Goal: Information Seeking & Learning: Check status

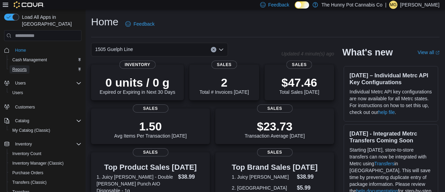
click at [18, 67] on span "Reports" at bounding box center [19, 69] width 14 height 5
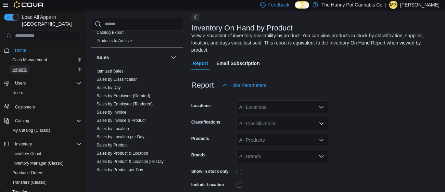
scroll to position [359, 0]
click at [116, 121] on link "Sales by Invoice & Product" at bounding box center [121, 119] width 49 height 5
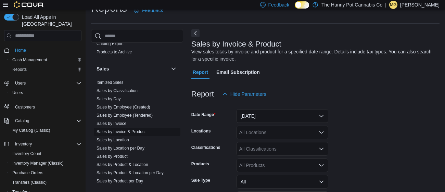
scroll to position [23, 0]
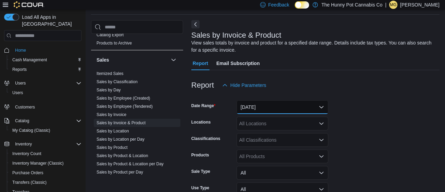
click at [272, 105] on button "Yesterday" at bounding box center [283, 107] width 92 height 14
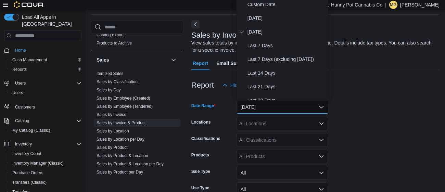
scroll to position [20, 0]
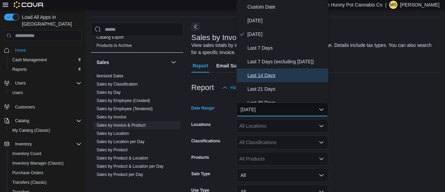
click at [267, 72] on span "Last 14 Days" at bounding box center [287, 75] width 78 height 8
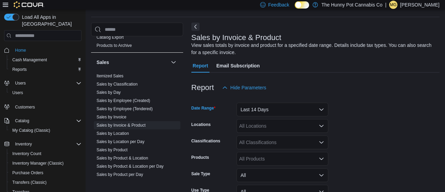
click at [248, 130] on div "All Locations" at bounding box center [283, 126] width 92 height 14
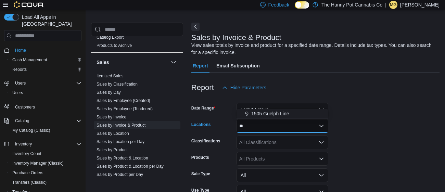
type input "**"
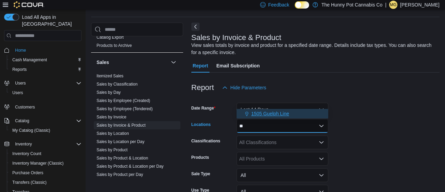
click at [267, 113] on span "1505 Guelph Line" at bounding box center [270, 113] width 38 height 7
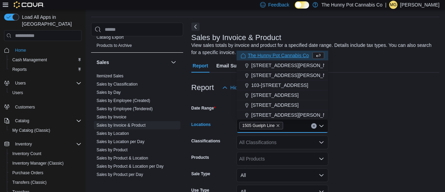
click at [262, 158] on div "All Products" at bounding box center [283, 159] width 92 height 14
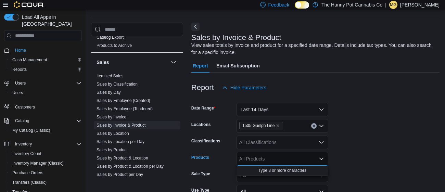
type input "*"
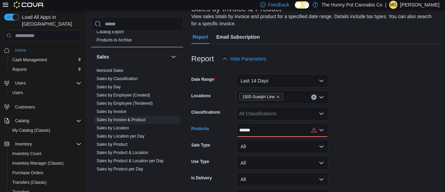
type input "*****"
click at [268, 128] on div "***** Combo box. Selected. rider . Selected. Combo box input. All Products. Typ…" at bounding box center [283, 130] width 92 height 14
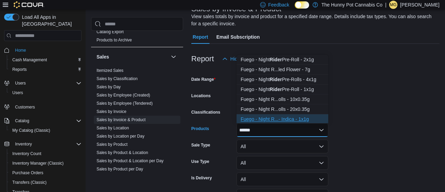
click at [273, 120] on div "Fuego - Night R...- Indica - 1x1g" at bounding box center [283, 119] width 84 height 7
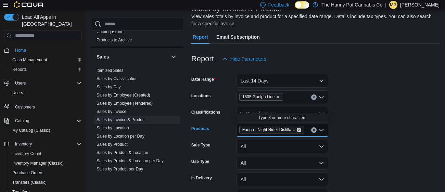
click at [301, 129] on icon "Remove Fuego - Night Rider Distillate Infused Pre-Roll - Indica - 1x1g from sel…" at bounding box center [299, 130] width 4 height 4
click at [283, 130] on div "All Products Combo box. Selected. Combo box input. All Products. Type some text…" at bounding box center [283, 130] width 92 height 14
type input "*"
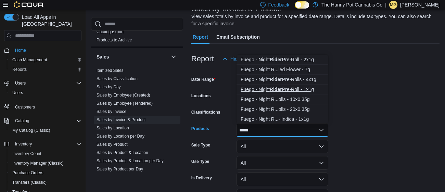
type input "*****"
click at [270, 89] on div "Fuego - Night Rider Pre-Roll - 1x1g" at bounding box center [283, 89] width 84 height 7
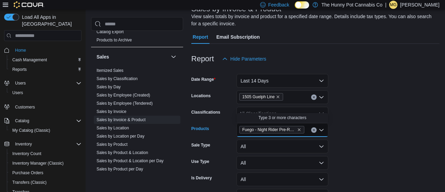
click at [340, 141] on form "Date Range Last 14 Days Locations 1505 Guelph Line Classifications All Classifi…" at bounding box center [315, 152] width 248 height 173
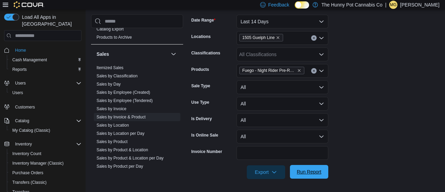
click at [307, 170] on span "Run Report" at bounding box center [309, 171] width 25 height 7
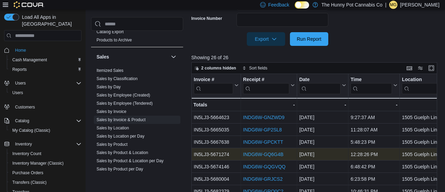
scroll to position [270, 0]
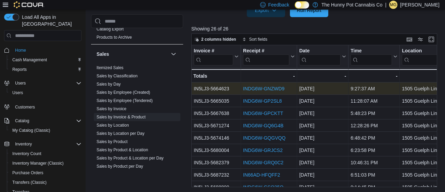
click at [282, 90] on link "INDG6W-GNZWD9" at bounding box center [263, 88] width 41 height 5
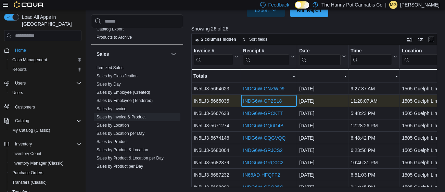
click at [252, 103] on div "INDG6W-GP2SL8" at bounding box center [269, 101] width 52 height 8
click at [252, 100] on link "INDG6W-GP2SL8" at bounding box center [262, 100] width 39 height 5
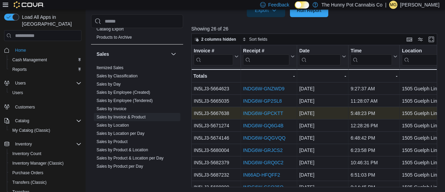
click at [264, 112] on link "INDG6W-GPCKTT" at bounding box center [263, 113] width 40 height 5
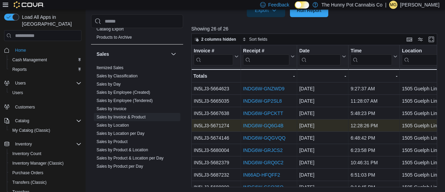
click at [266, 126] on link "INDG6W-GQ6G4B" at bounding box center [263, 125] width 40 height 5
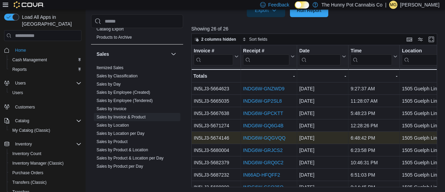
click at [249, 138] on link "INDG6W-GQGVQQ" at bounding box center [264, 137] width 42 height 5
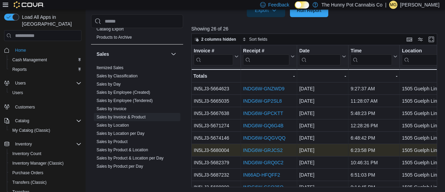
click at [256, 151] on link "INDG6W-GRJCS2" at bounding box center [263, 150] width 40 height 5
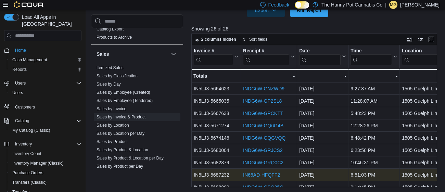
click at [253, 176] on link "IN66AD-HFQFF2" at bounding box center [261, 174] width 37 height 5
click at [267, 176] on link "IN66AD-HFQFF2" at bounding box center [261, 174] width 37 height 5
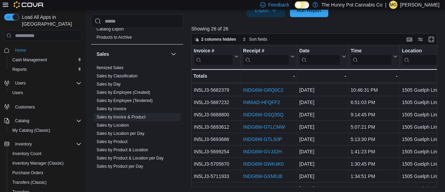
scroll to position [72, 0]
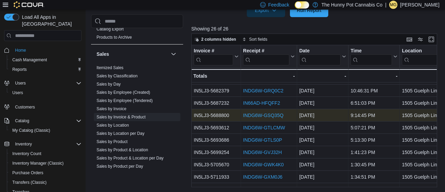
click at [245, 114] on link "INDG6W-GSQ35Q" at bounding box center [263, 115] width 40 height 5
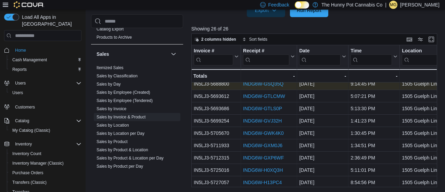
scroll to position [104, 0]
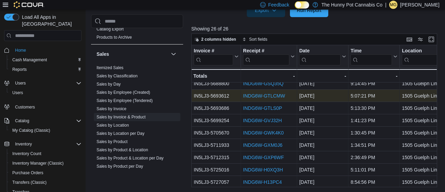
click at [276, 94] on link "INDG6W-GTLCMW" at bounding box center [264, 95] width 42 height 5
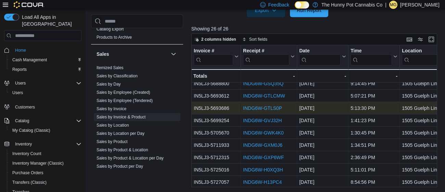
click at [249, 107] on link "INDG6W-GTLS0P" at bounding box center [262, 107] width 39 height 5
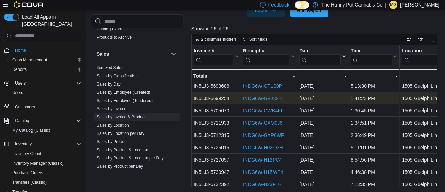
scroll to position [136, 0]
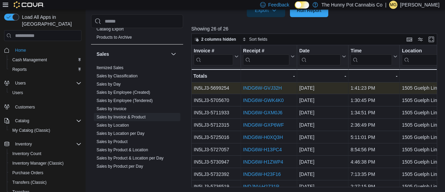
click at [247, 89] on link "INDG6W-GVJ32H" at bounding box center [262, 87] width 39 height 5
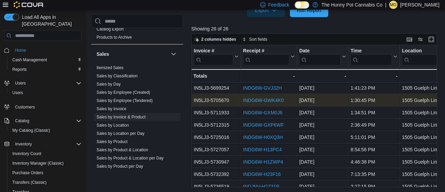
click at [247, 99] on link "INDG6W-GWK4K0" at bounding box center [263, 100] width 41 height 5
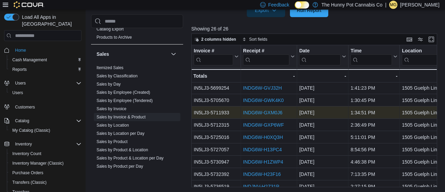
click at [264, 111] on link "INDG6W-GXM0J6" at bounding box center [262, 112] width 39 height 5
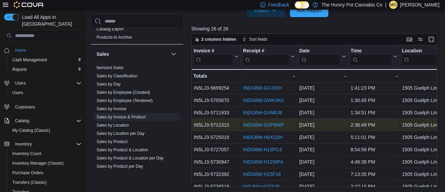
click at [258, 124] on link "INDG6W-GXP6WF" at bounding box center [263, 124] width 41 height 5
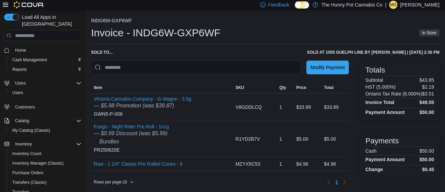
click at [258, 124] on td "SKU R1YD2B7V" at bounding box center [255, 139] width 44 height 36
